Goal: Transaction & Acquisition: Download file/media

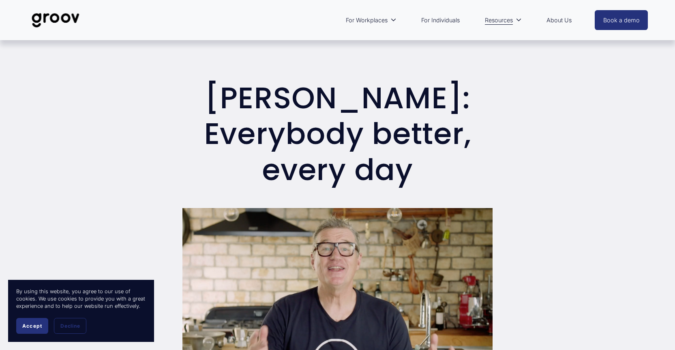
click at [24, 326] on span "Accept" at bounding box center [32, 326] width 20 height 6
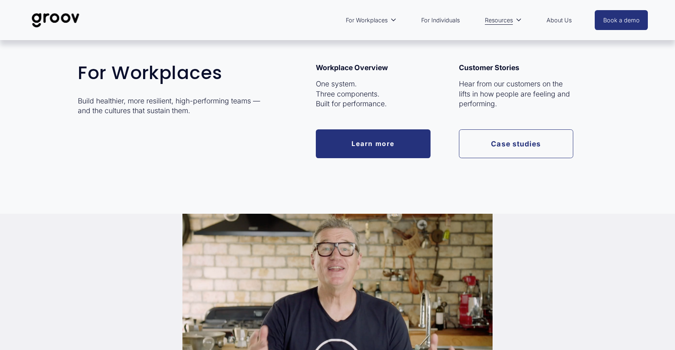
click at [381, 20] on span "For Workplaces" at bounding box center [367, 20] width 42 height 11
drag, startPoint x: 79, startPoint y: 99, endPoint x: 195, endPoint y: 109, distance: 116.3
click at [195, 109] on p "Build healthier, more resilient, high-performing teams — and the cultures that …" at bounding box center [171, 106] width 186 height 20
copy p "Build healthier, more resilient, high-performing teams — and the cultures that …"
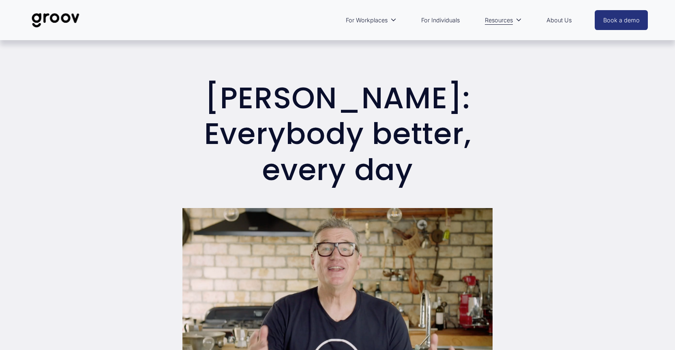
click at [427, 19] on link "For Individuals" at bounding box center [440, 20] width 47 height 19
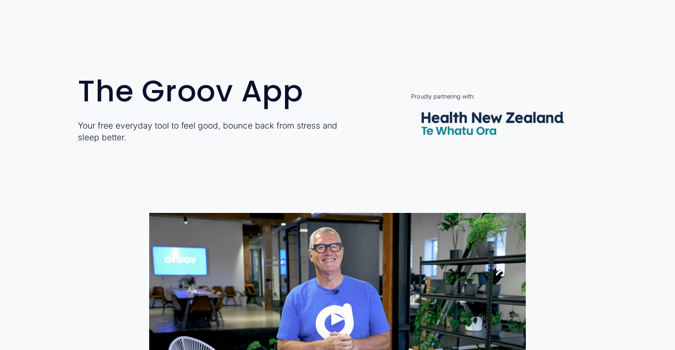
scroll to position [284, 0]
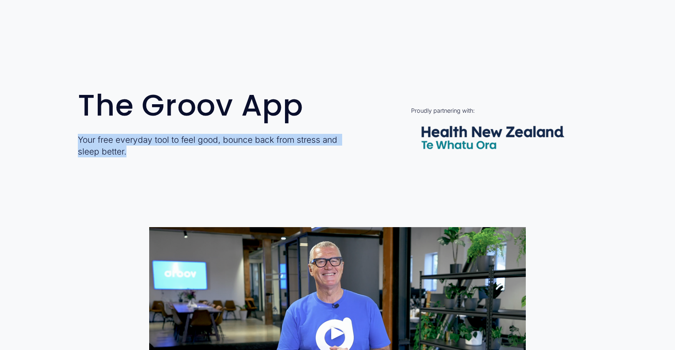
drag, startPoint x: 126, startPoint y: 150, endPoint x: 75, endPoint y: 141, distance: 52.0
click at [75, 141] on div "The Groov App Your free everyday tool to feel good, bounce back from stress and…" at bounding box center [337, 129] width 675 height 79
copy p "Your free everyday tool to feel good, bounce back from stress and sleep better."
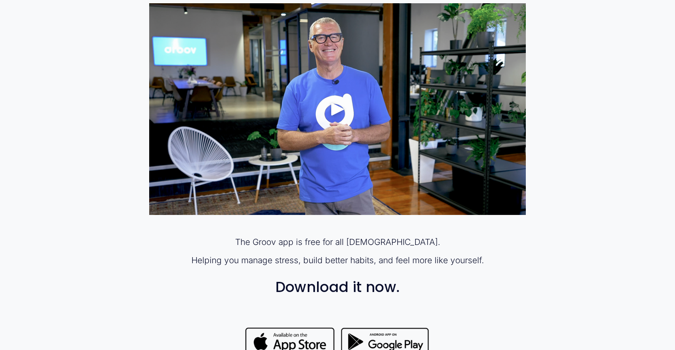
scroll to position [527, 0]
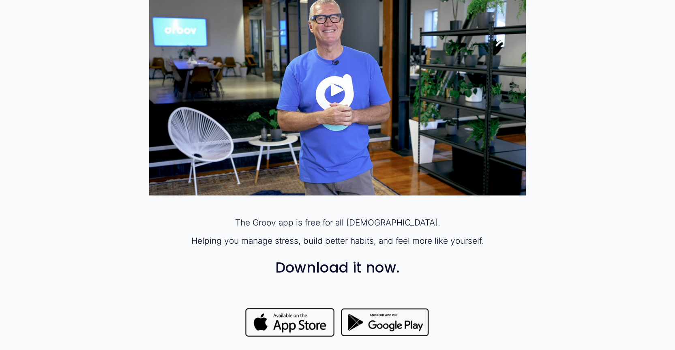
click at [293, 230] on div "The Groov app is free for all New Zealanders. Helping you manage stress, build …" at bounding box center [337, 245] width 376 height 59
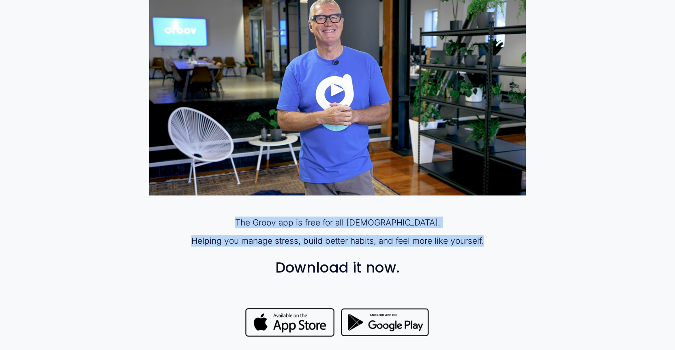
drag, startPoint x: 248, startPoint y: 221, endPoint x: 490, endPoint y: 243, distance: 242.6
click at [490, 243] on div "The Groov app is free for all New Zealanders. Helping you manage stress, build …" at bounding box center [337, 245] width 376 height 59
copy div "The Groov app is free for all New Zealanders. Helping you manage stress, build …"
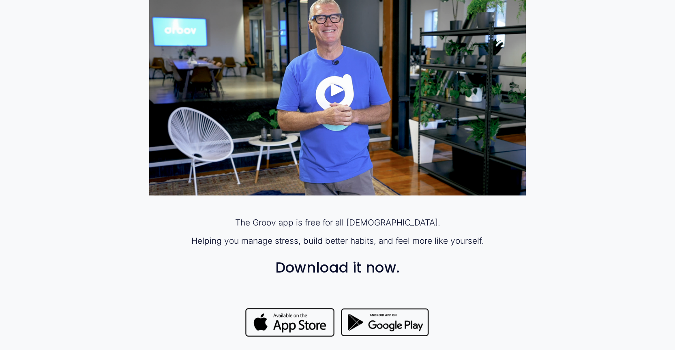
click at [515, 270] on h3 "Download it now." at bounding box center [337, 267] width 376 height 16
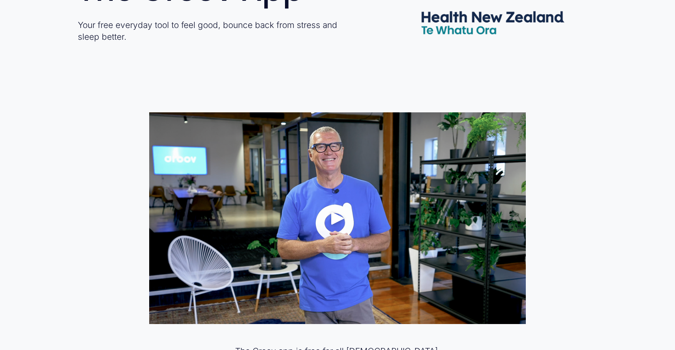
scroll to position [405, 0]
